Goal: Communication & Community: Answer question/provide support

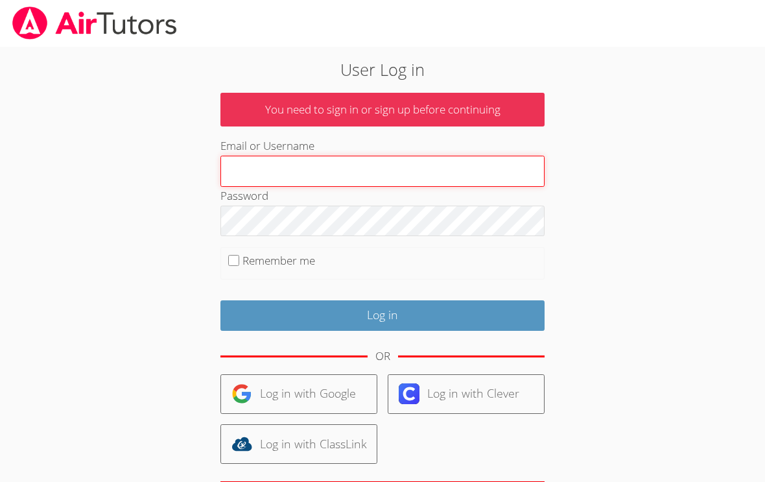
click at [458, 174] on input "Email or Username" at bounding box center [382, 171] width 324 height 31
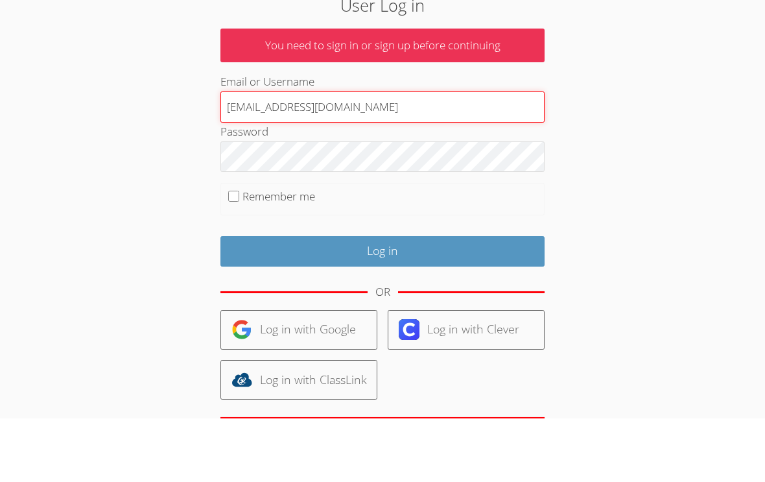
type input "Patriceandalex@yahoo.com"
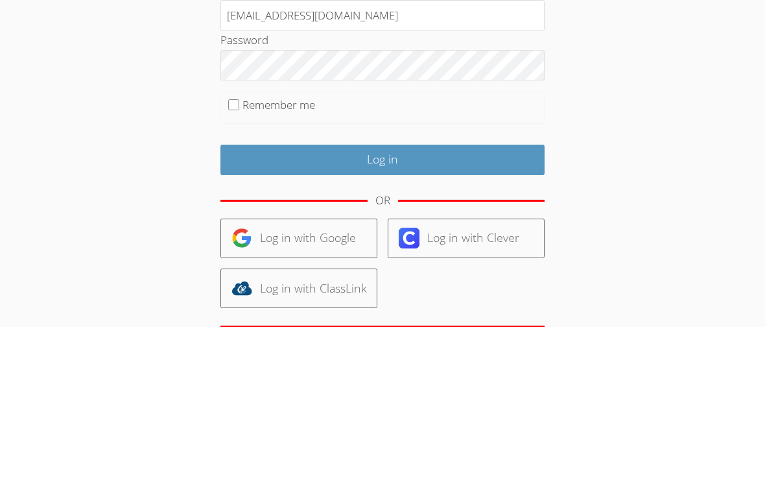
click at [237, 255] on input "Remember me" at bounding box center [233, 260] width 11 height 11
checkbox input "true"
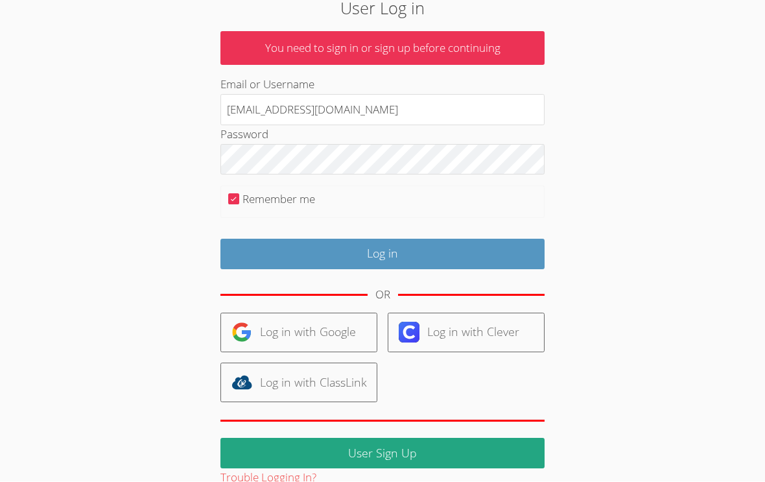
click at [434, 249] on input "Log in" at bounding box center [382, 254] width 324 height 30
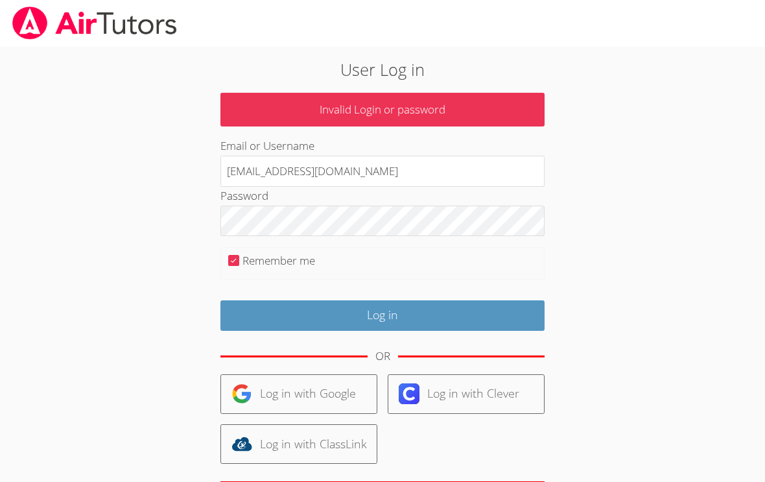
click at [423, 170] on input "Patriceandalex@yahoo.com" at bounding box center [382, 171] width 324 height 31
type input "P"
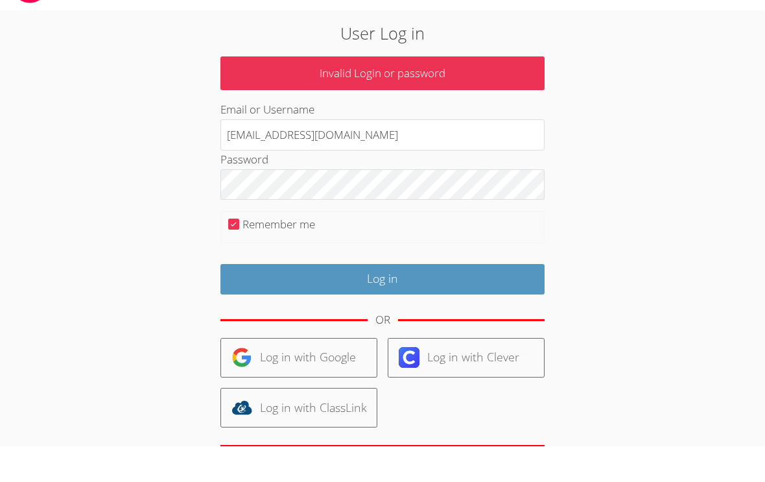
type input "[EMAIL_ADDRESS][DOMAIN_NAME]"
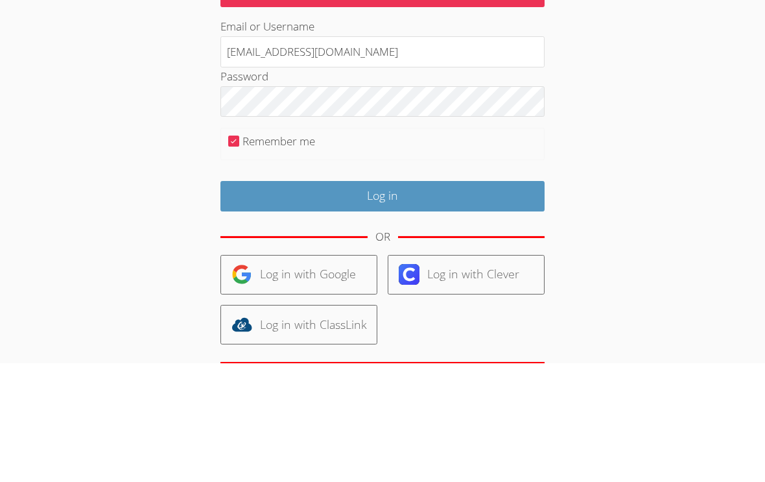
click at [502, 300] on input "Log in" at bounding box center [382, 315] width 324 height 30
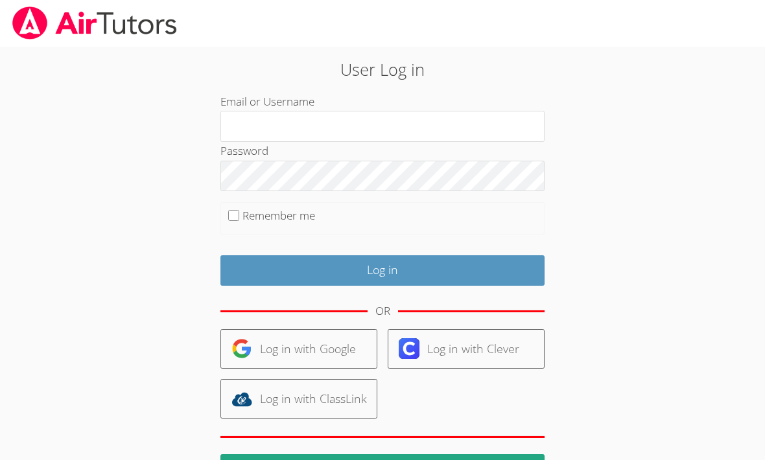
click at [405, 123] on input "Email or Username" at bounding box center [382, 126] width 324 height 31
type input "A"
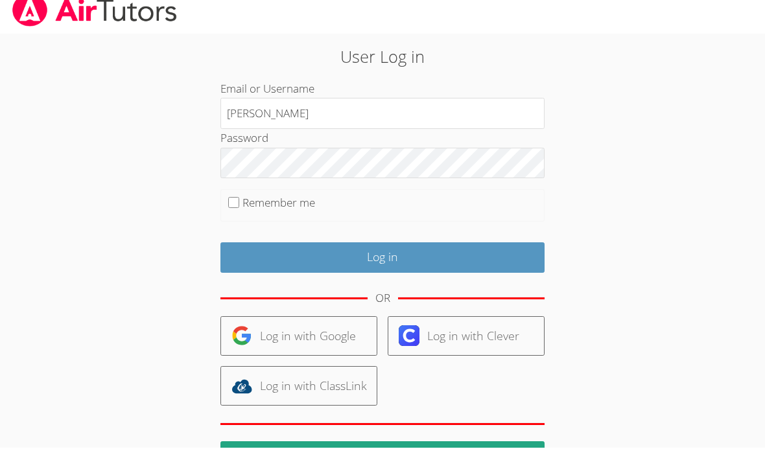
type input "[PERSON_NAME]"
click at [244, 208] on label "Remember me" at bounding box center [278, 215] width 73 height 15
click at [239, 210] on input "Remember me" at bounding box center [233, 215] width 11 height 11
checkbox input "true"
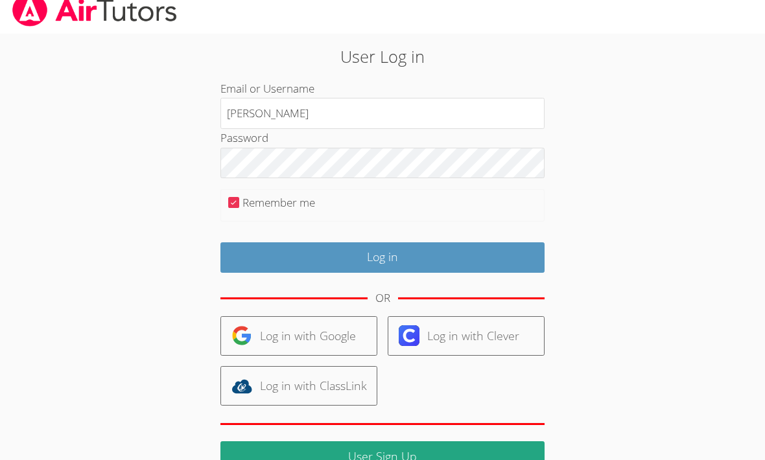
scroll to position [13, 0]
click at [454, 248] on input "Log in" at bounding box center [382, 257] width 324 height 30
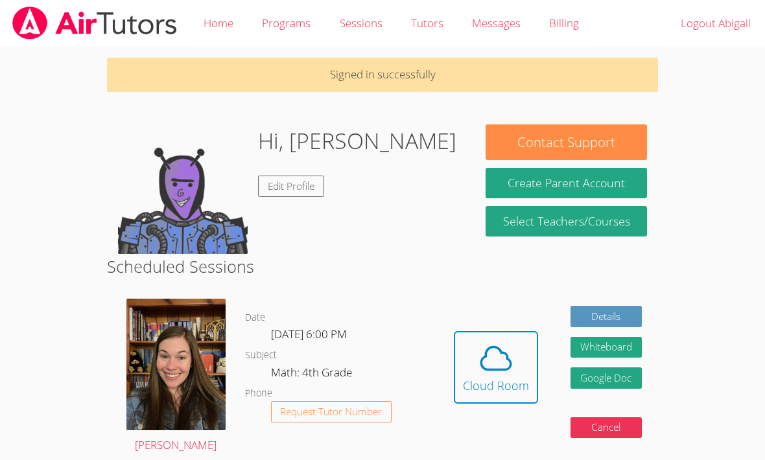
click at [513, 369] on icon at bounding box center [496, 358] width 36 height 36
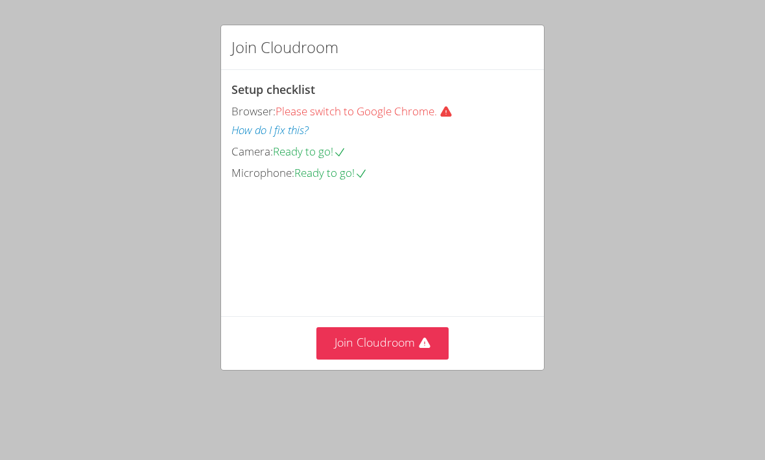
click at [425, 359] on button "Join Cloudroom" at bounding box center [382, 343] width 133 height 32
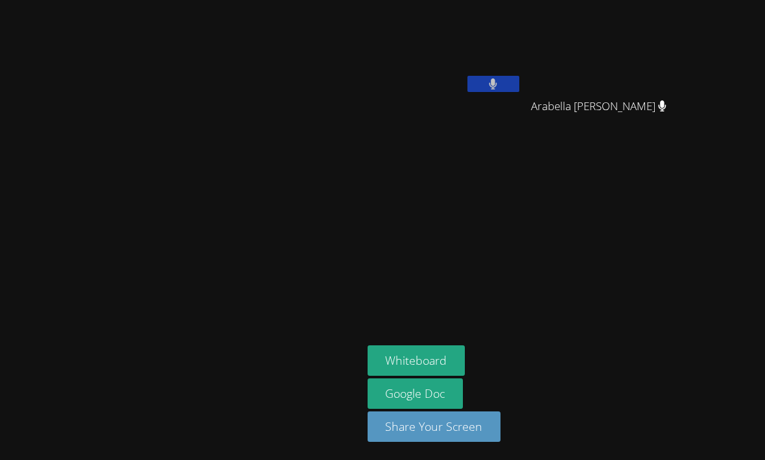
click at [465, 376] on button "Whiteboard" at bounding box center [416, 360] width 98 height 30
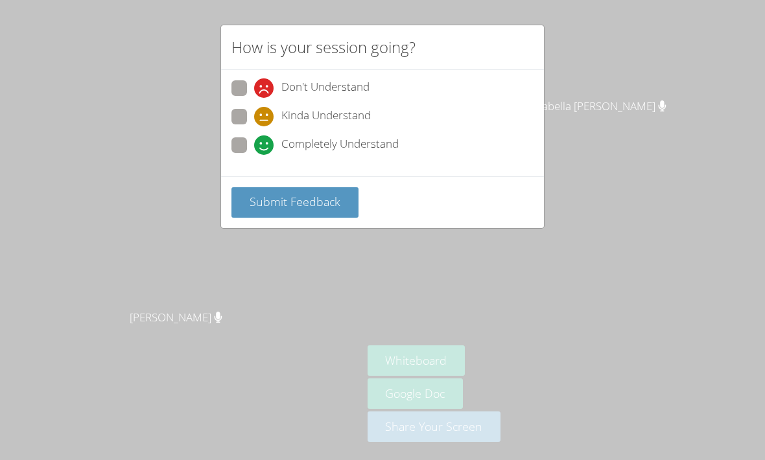
click at [254, 155] on span at bounding box center [254, 155] width 0 height 0
click at [254, 141] on input "Completely Understand" at bounding box center [259, 142] width 11 height 11
radio input "true"
click at [313, 196] on span "Submit Feedback" at bounding box center [295, 202] width 91 height 16
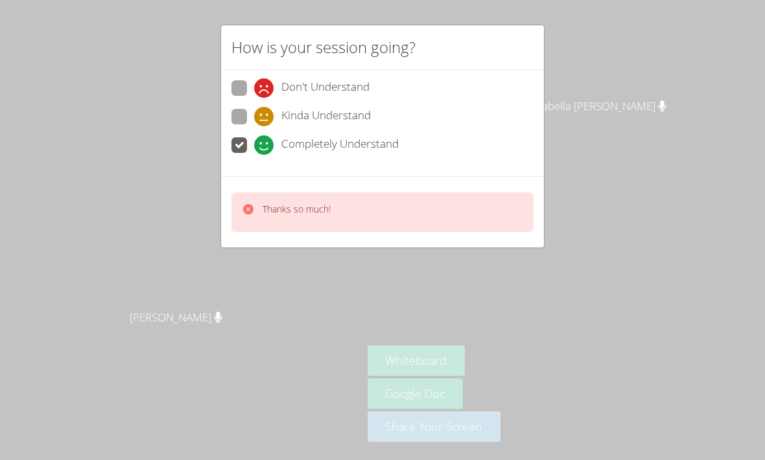
click at [651, 285] on div "How is your session going? Don't Understand Kinda Understand Completely Underst…" at bounding box center [382, 230] width 765 height 460
click at [625, 167] on div "How is your session going? Don't Understand Kinda Understand Completely Underst…" at bounding box center [382, 230] width 765 height 460
click at [418, 303] on div "How is your session going? Don't Understand Kinda Understand Completely Underst…" at bounding box center [382, 230] width 765 height 460
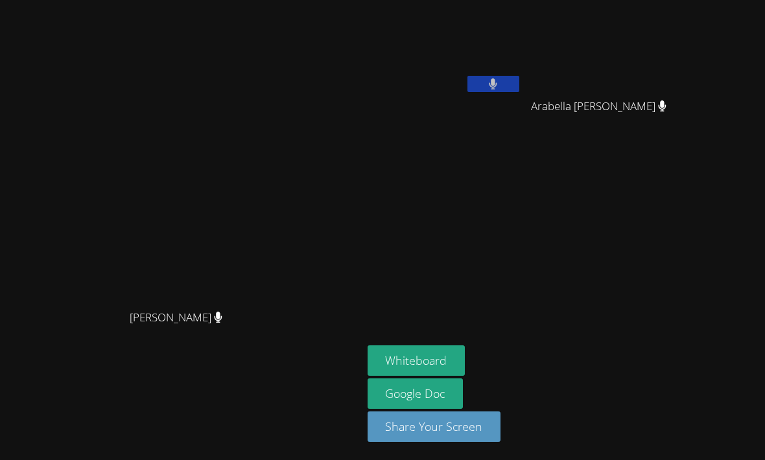
click at [272, 36] on div "Roxanne Sego Roxanne Sego" at bounding box center [181, 230] width 352 height 450
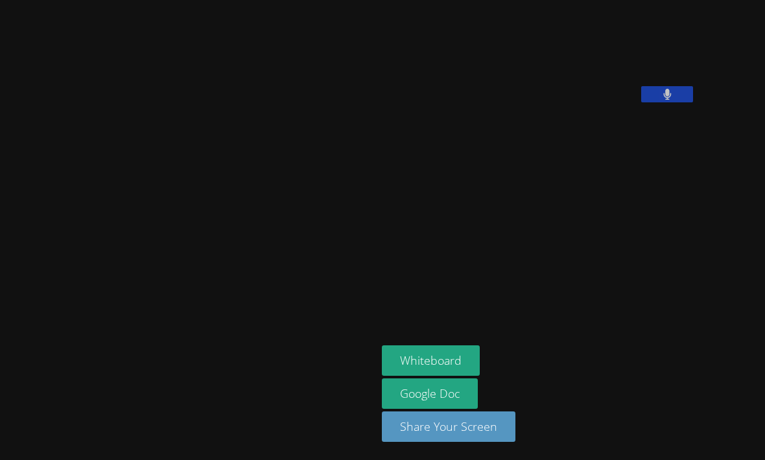
click at [498, 102] on video at bounding box center [479, 53] width 194 height 97
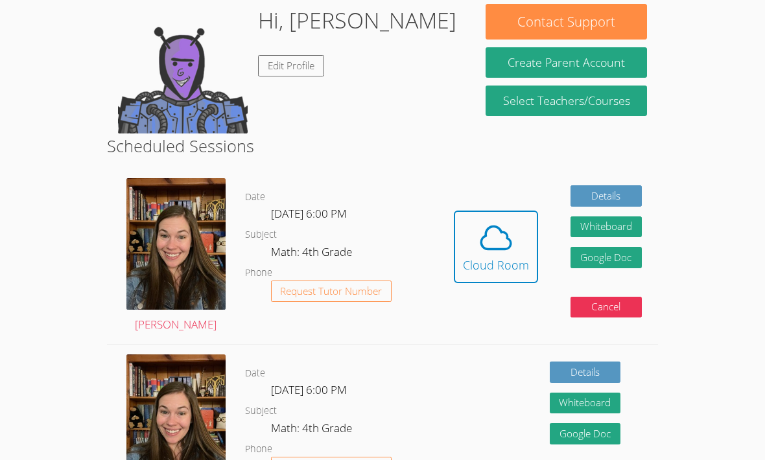
scroll to position [119, 0]
